Goal: Transaction & Acquisition: Purchase product/service

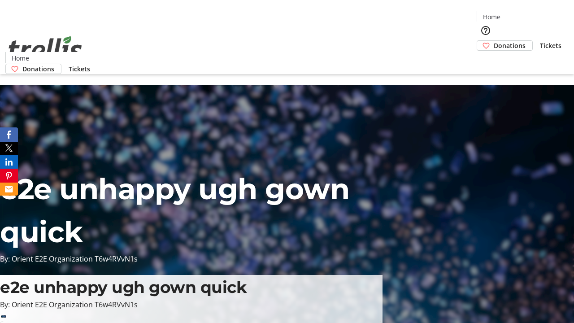
click at [494, 41] on span "Donations" at bounding box center [510, 45] width 32 height 9
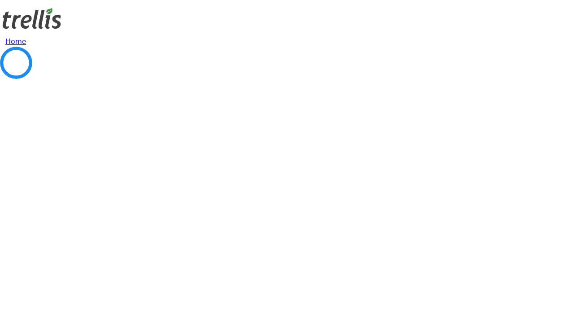
select select "CA"
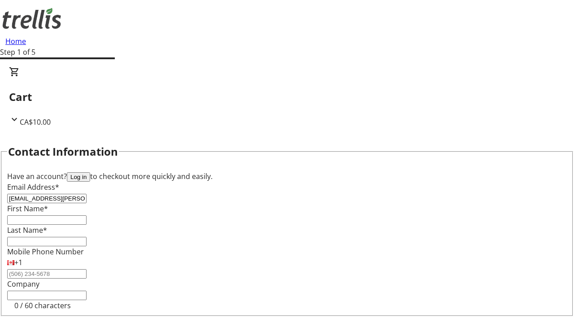
type input "[EMAIL_ADDRESS][PERSON_NAME][DOMAIN_NAME]"
type input "Brisa"
type input "[PERSON_NAME]"
type input "[STREET_ADDRESS][PERSON_NAME]"
type input "Kelowna"
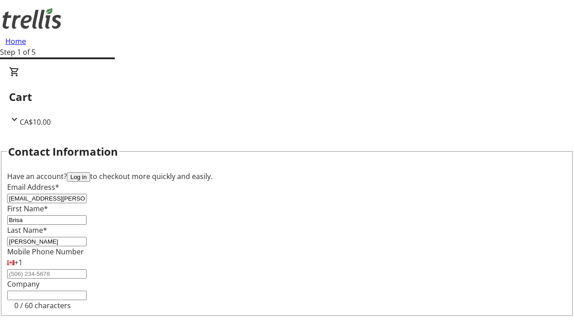
select select "BC"
type input "Kelowna"
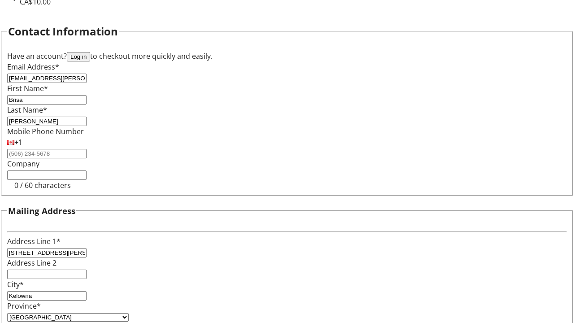
type input "V1Y 0C2"
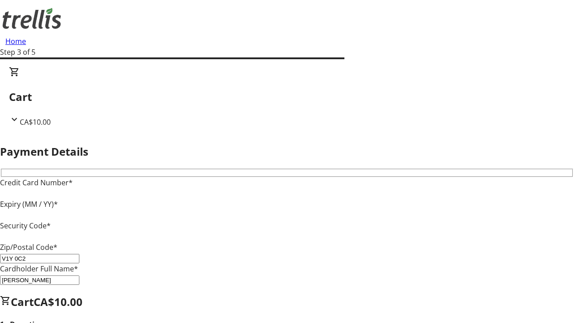
type input "V1Y 0C2"
